Goal: Task Accomplishment & Management: Use online tool/utility

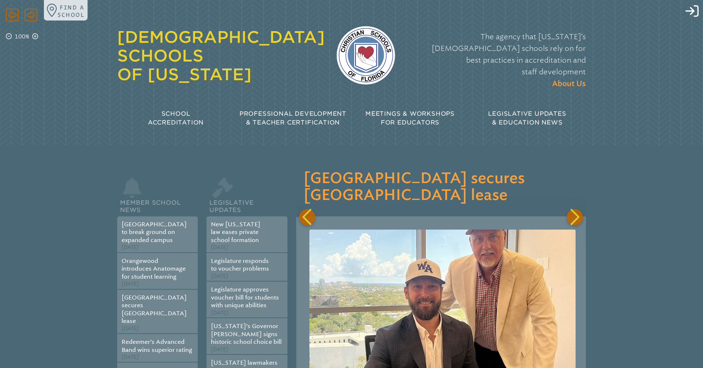
scroll to position [0, 580]
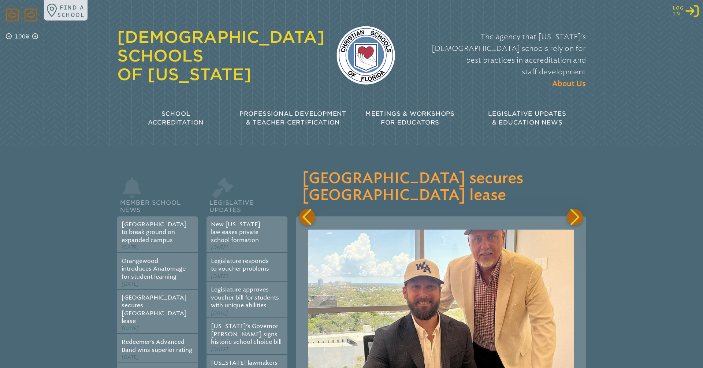
click at [675, 14] on span "Log in" at bounding box center [678, 10] width 11 height 11
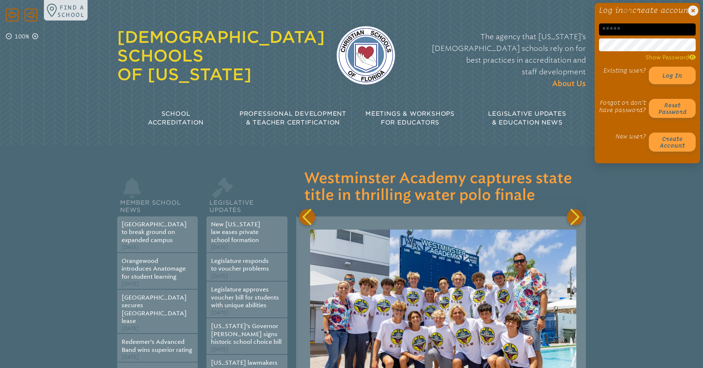
scroll to position [0, 869]
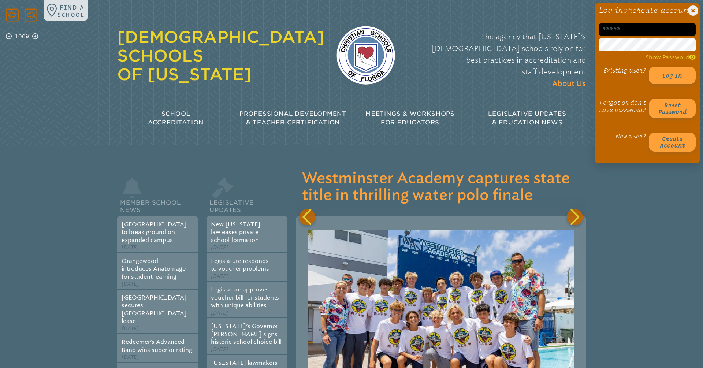
click at [628, 36] on input "email" at bounding box center [647, 29] width 97 height 12
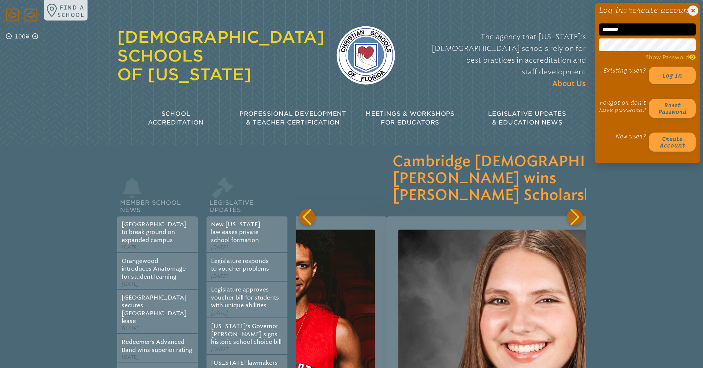
scroll to position [0, 1449]
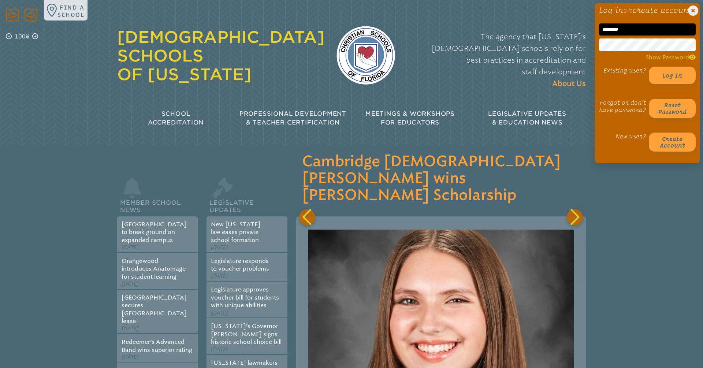
click at [597, 73] on div "Close Login Area Log in or create account ******* Show Password Existing user? …" at bounding box center [648, 83] width 106 height 160
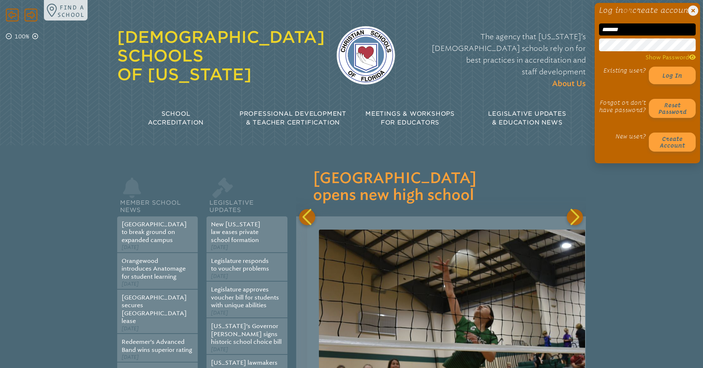
scroll to position [0, 2318]
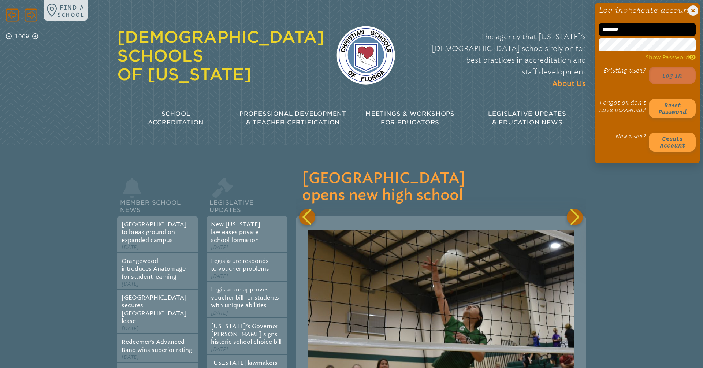
click at [676, 84] on button "Log in" at bounding box center [672, 76] width 47 height 18
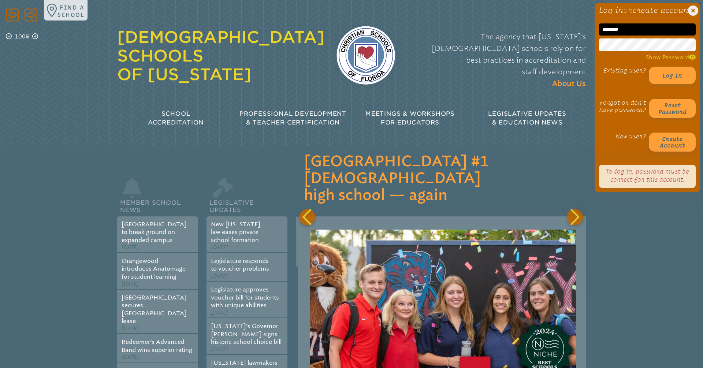
scroll to position [0, 3767]
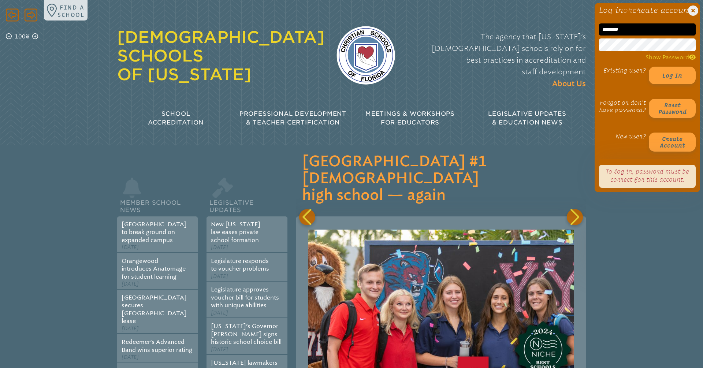
click at [483, 118] on header "Close Login Area Log in or create account ******* Show Password Existing user? …" at bounding box center [351, 72] width 703 height 145
click at [647, 36] on input "*******" at bounding box center [647, 29] width 97 height 12
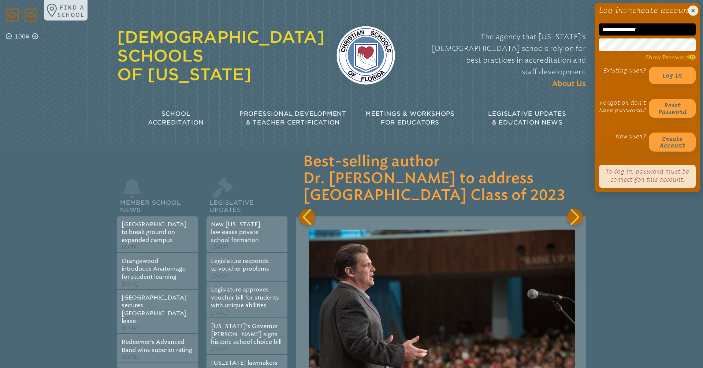
scroll to position [0, 4057]
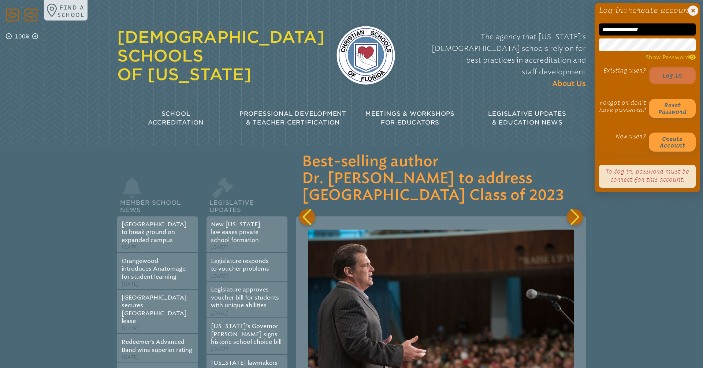
click at [673, 82] on button "Log in" at bounding box center [672, 76] width 47 height 18
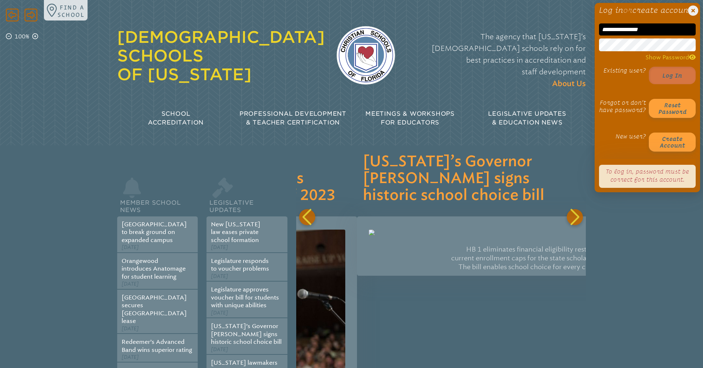
drag, startPoint x: 628, startPoint y: 39, endPoint x: 664, endPoint y: 80, distance: 55.0
click at [628, 36] on input "**********" at bounding box center [647, 29] width 97 height 12
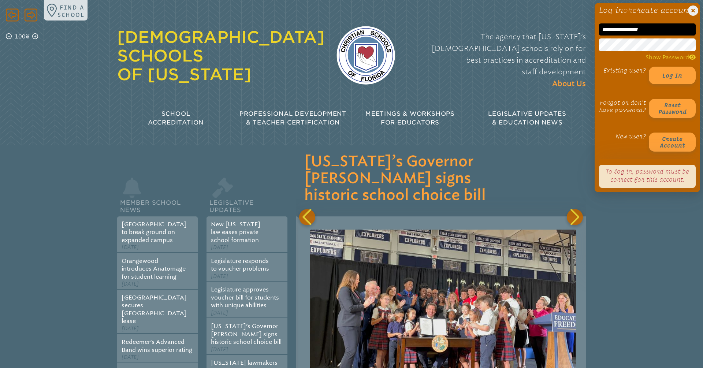
scroll to position [0, 4346]
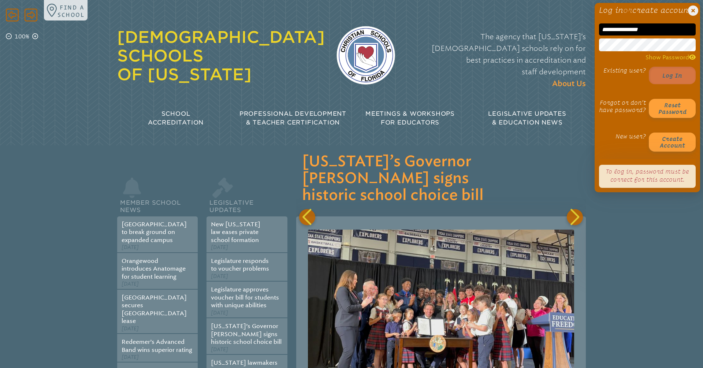
type input "**********"
click at [675, 83] on button "Log in" at bounding box center [672, 76] width 47 height 18
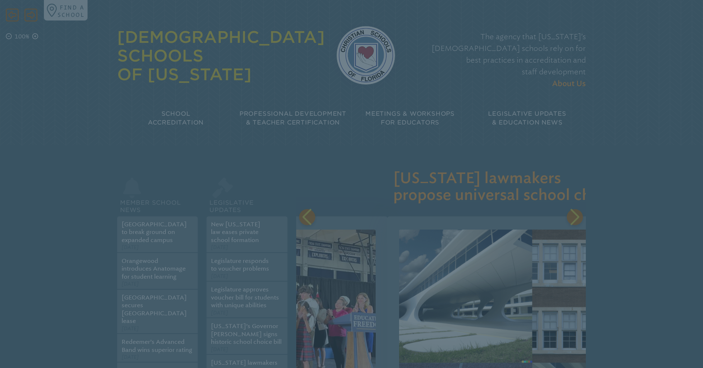
scroll to position [0, 4625]
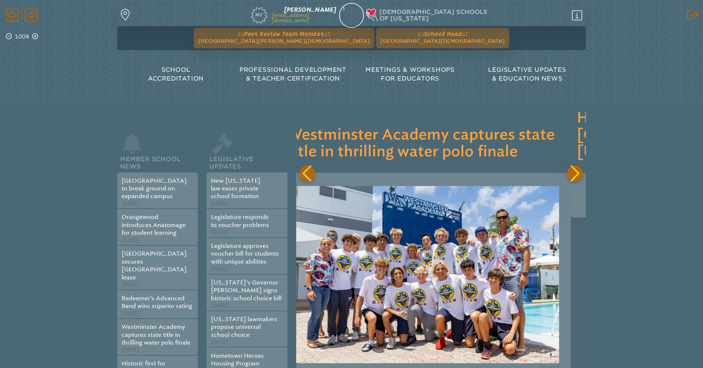
scroll to position [0, 869]
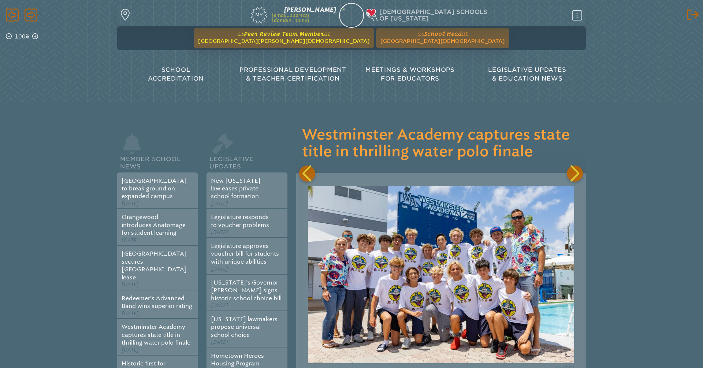
click at [311, 37] on span "Peer Review Team Member" at bounding box center [284, 33] width 80 height 7
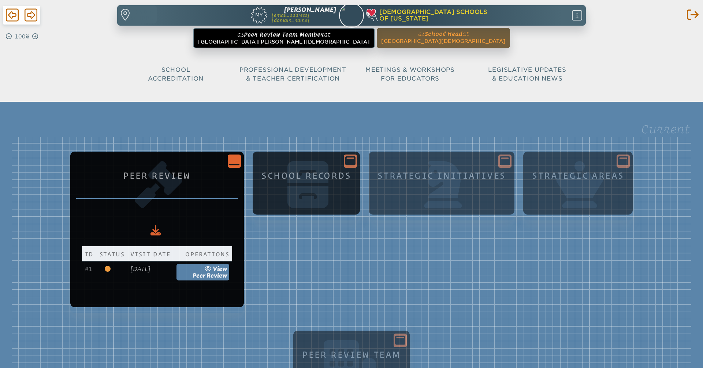
click at [334, 203] on div "School Records" at bounding box center [307, 189] width 96 height 47
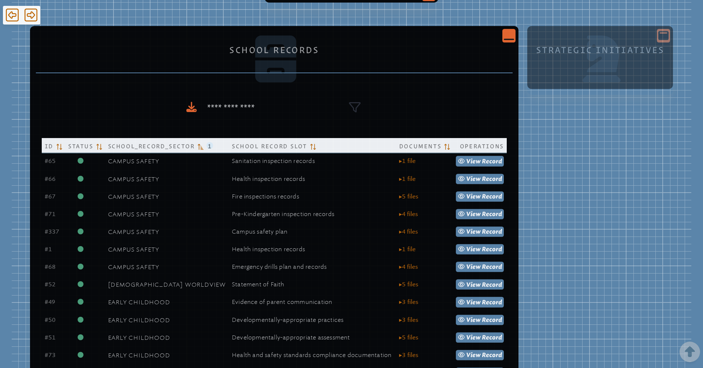
scroll to position [307, 0]
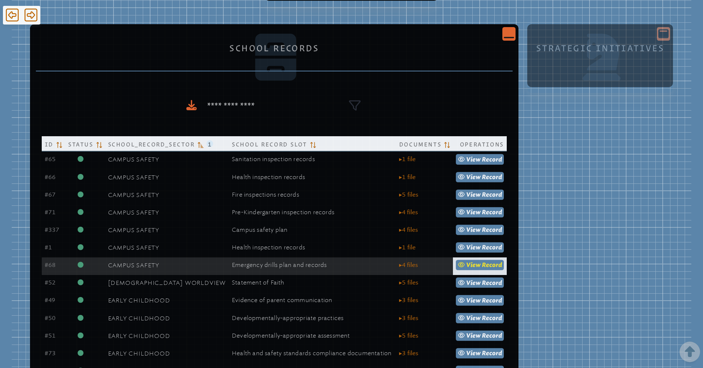
click at [482, 266] on span "Record" at bounding box center [492, 265] width 20 height 7
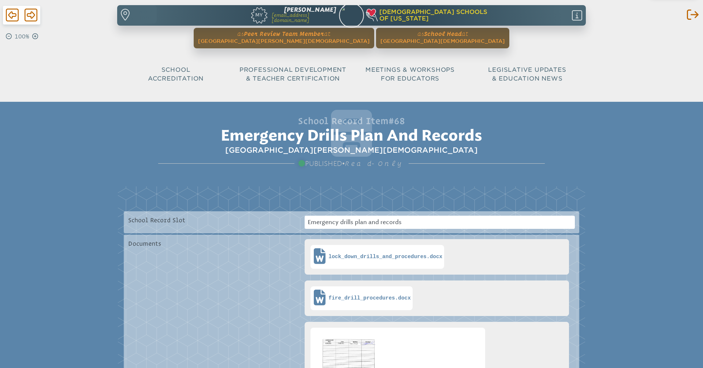
scroll to position [92, 0]
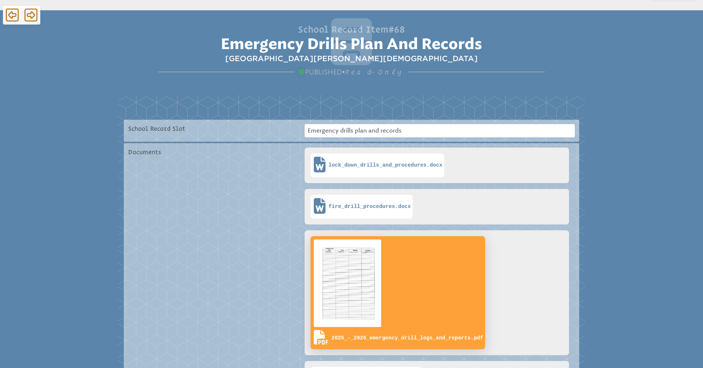
click at [373, 296] on img at bounding box center [347, 283] width 70 height 90
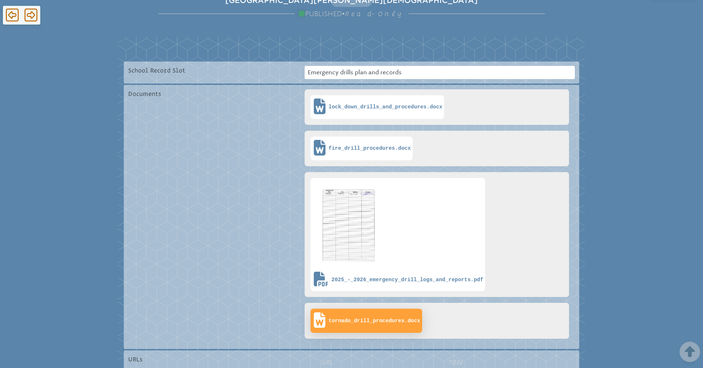
scroll to position [135, 0]
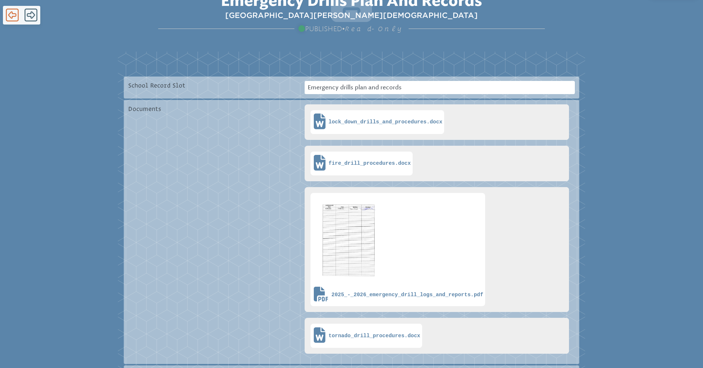
click at [6, 16] on icon at bounding box center [12, 15] width 13 height 13
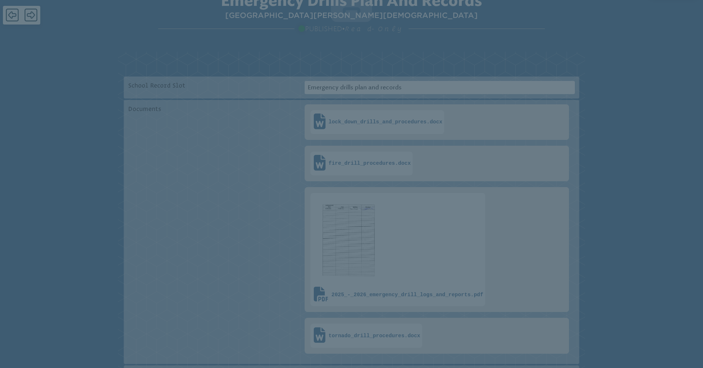
scroll to position [307, 0]
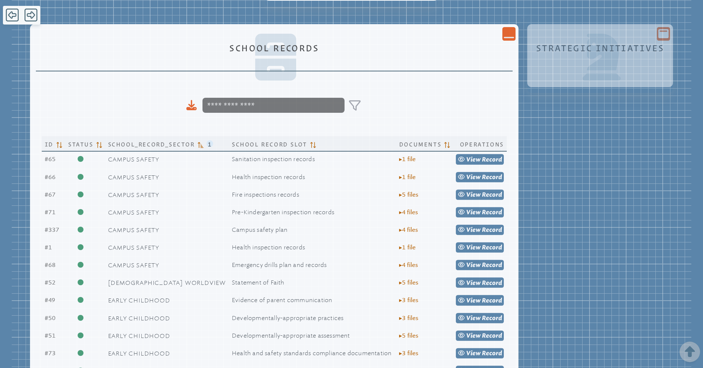
click at [8, 15] on icon at bounding box center [12, 15] width 13 height 13
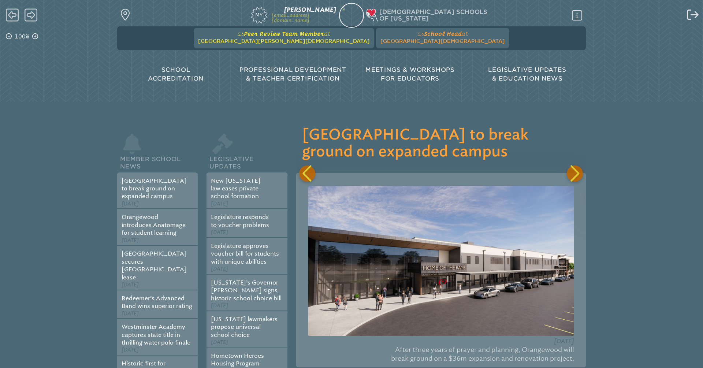
click at [329, 39] on span "[GEOGRAPHIC_DATA][PERSON_NAME][DEMOGRAPHIC_DATA]" at bounding box center [284, 41] width 172 height 6
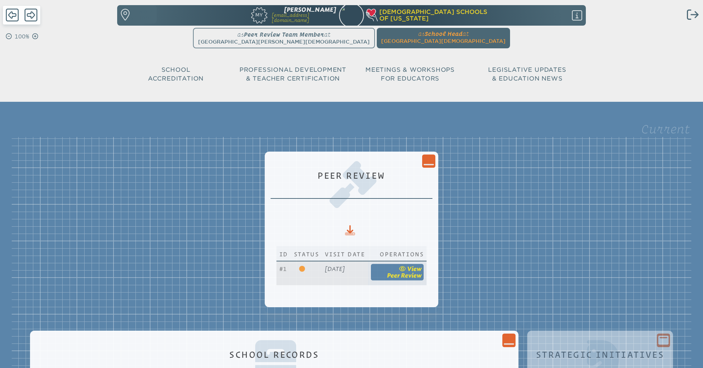
click at [422, 274] on span "Peer Review" at bounding box center [404, 275] width 35 height 7
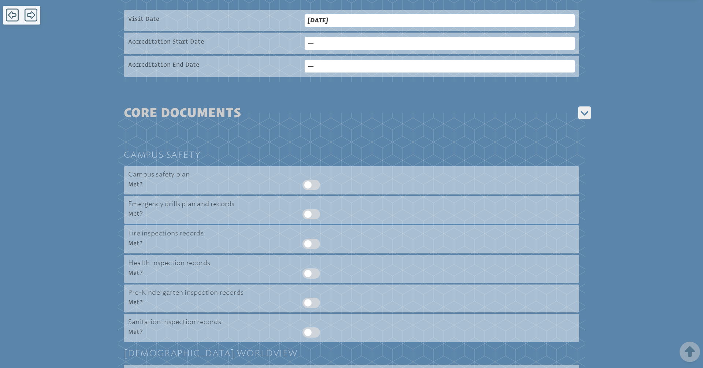
scroll to position [183, 0]
